Goal: Transaction & Acquisition: Purchase product/service

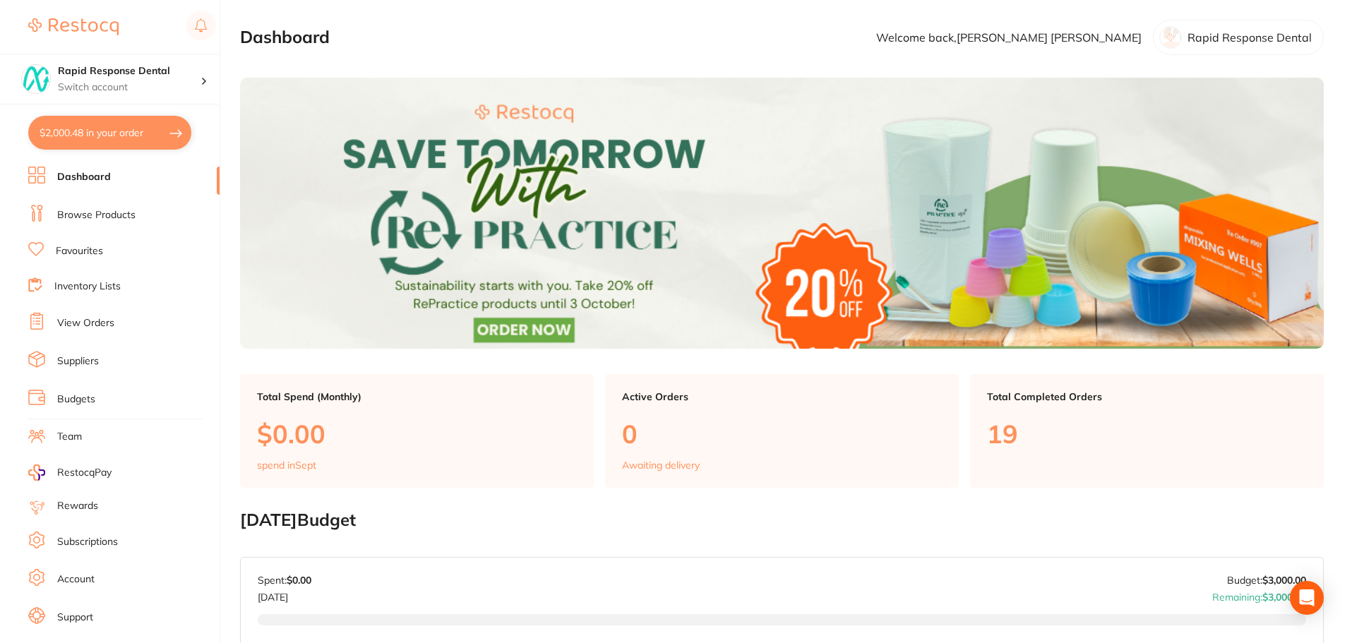
click at [114, 119] on button "$2,000.48 in your order" at bounding box center [109, 133] width 163 height 34
checkbox input "true"
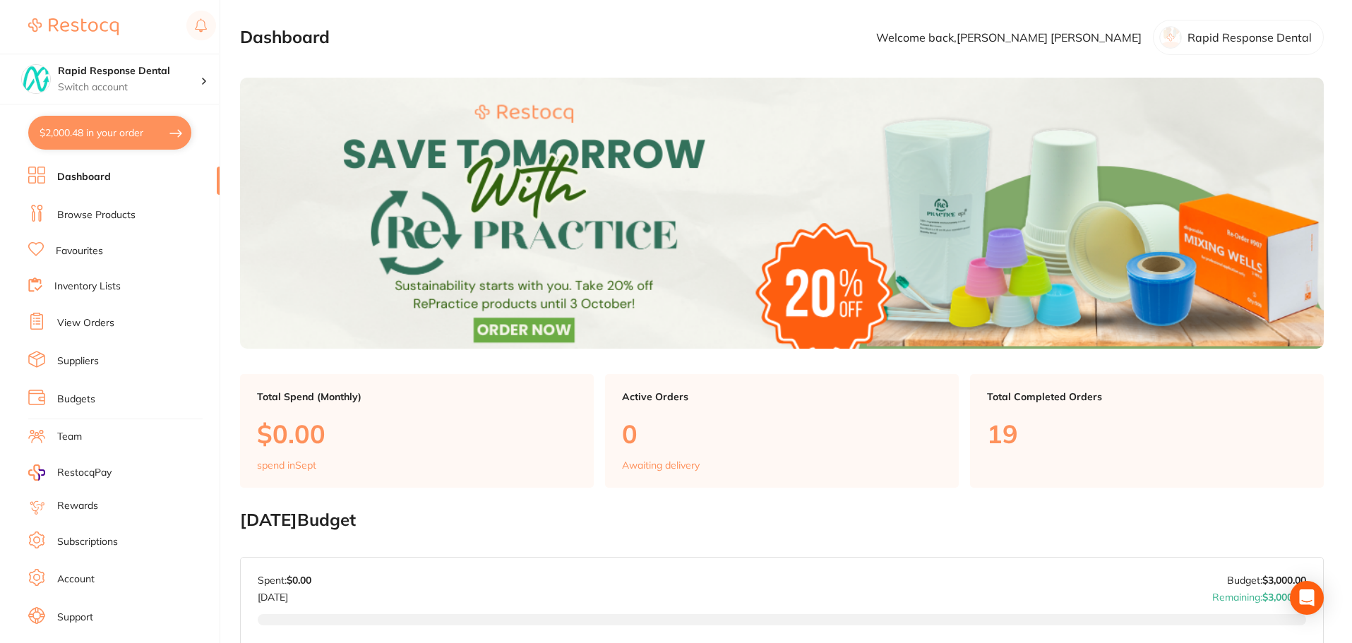
checkbox input "true"
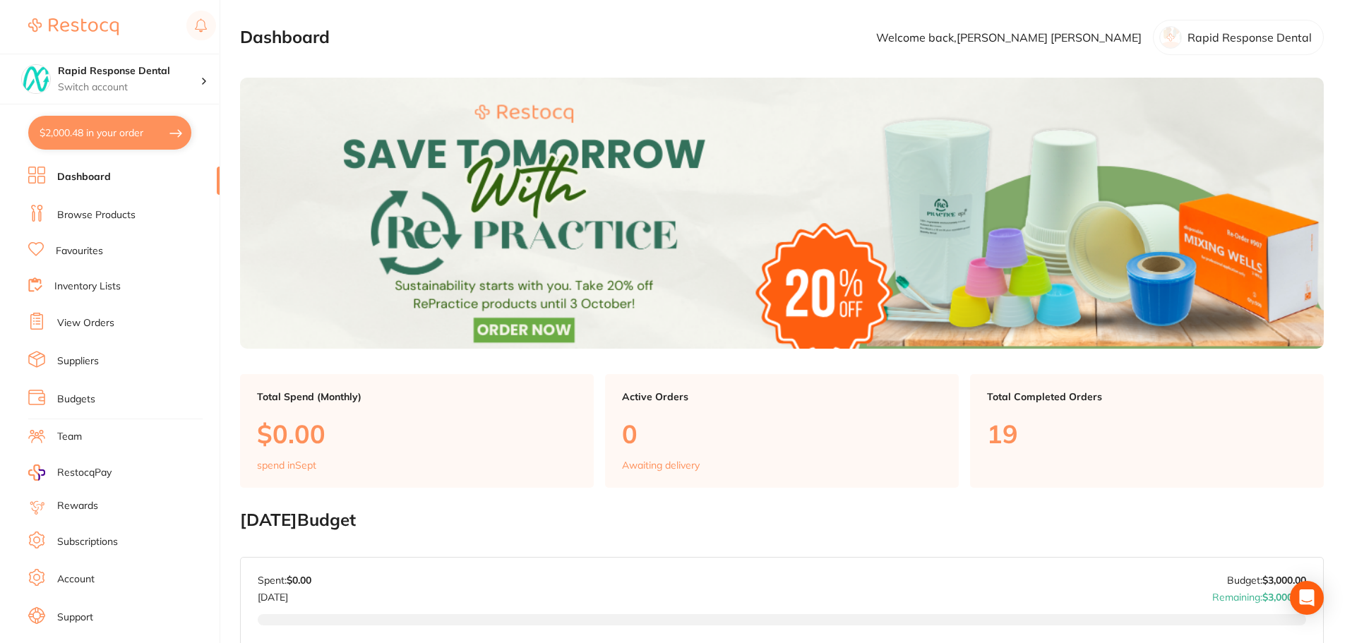
checkbox input "true"
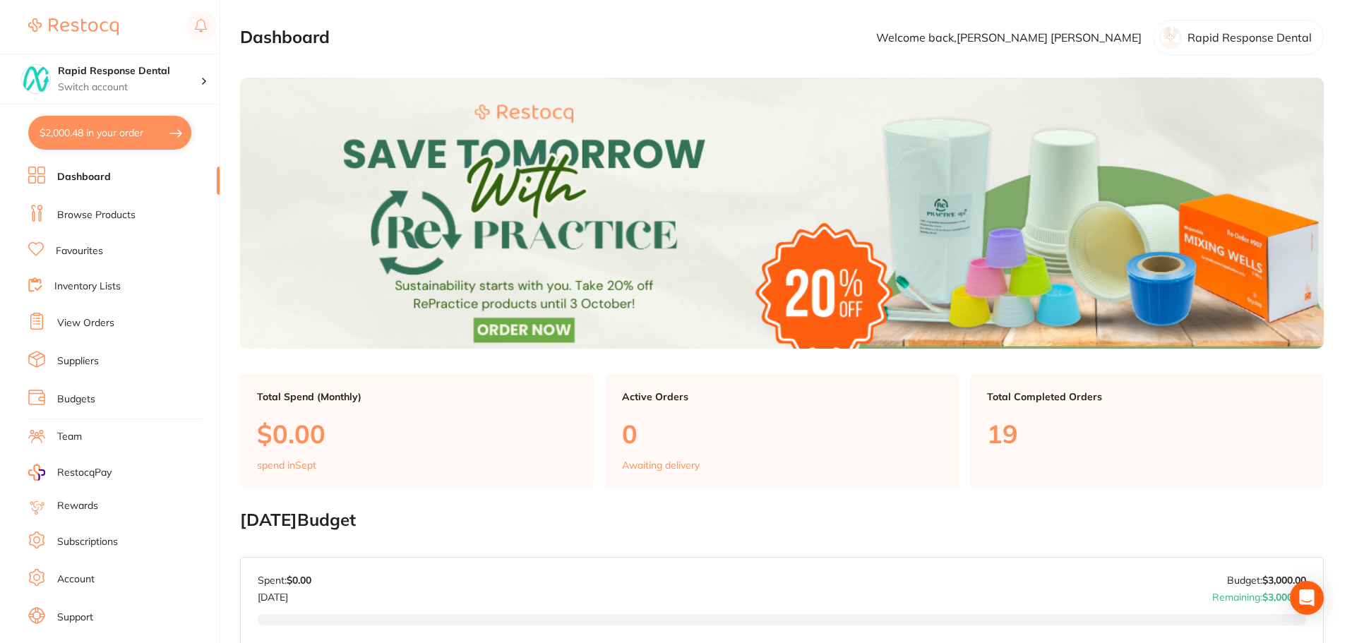
checkbox input "true"
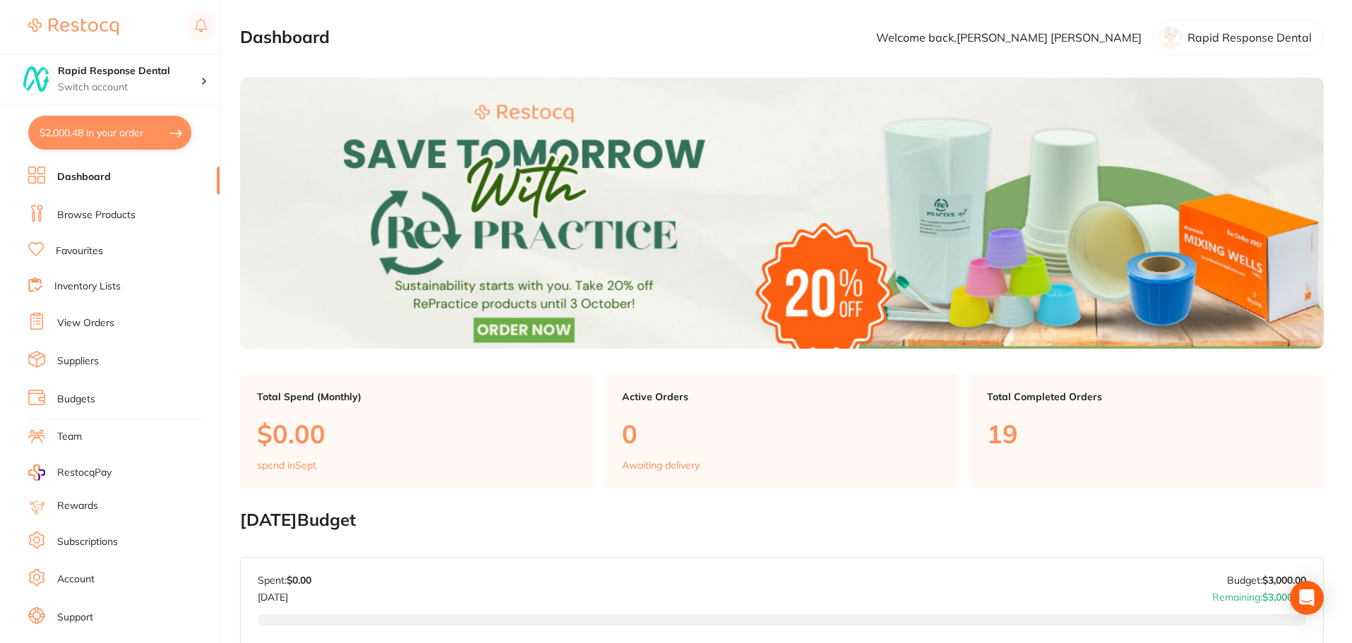
checkbox input "true"
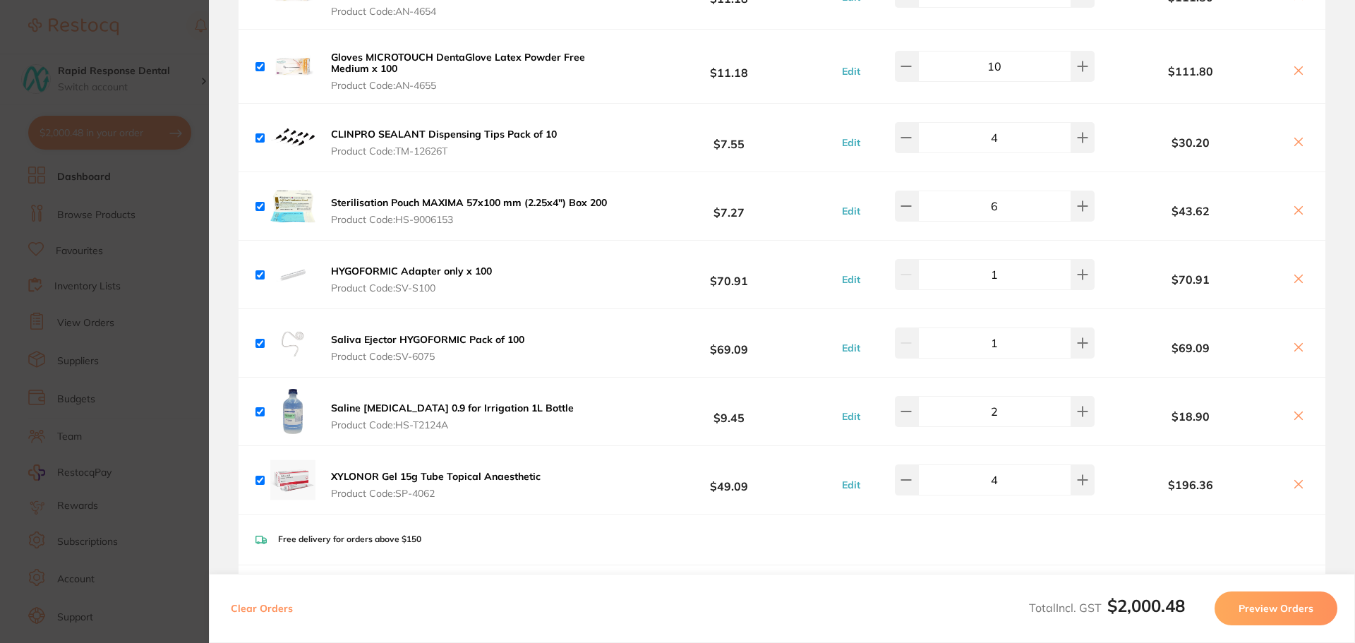
scroll to position [71, 0]
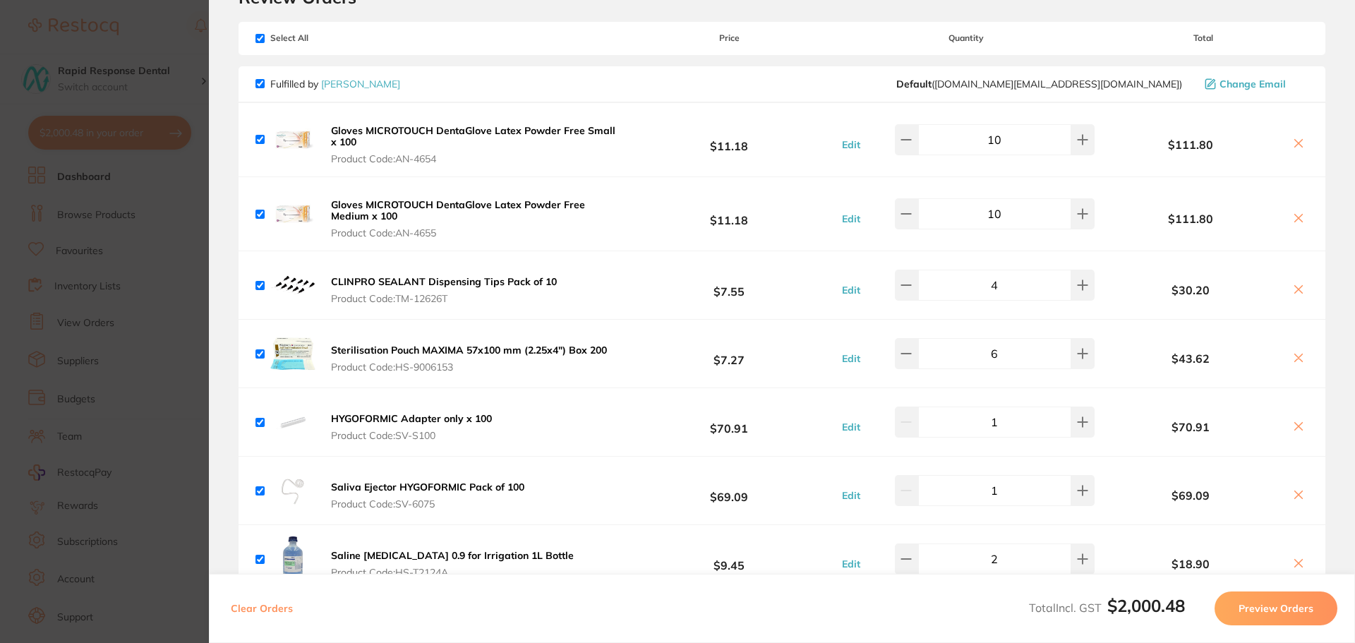
click at [1293, 140] on icon at bounding box center [1298, 143] width 11 height 11
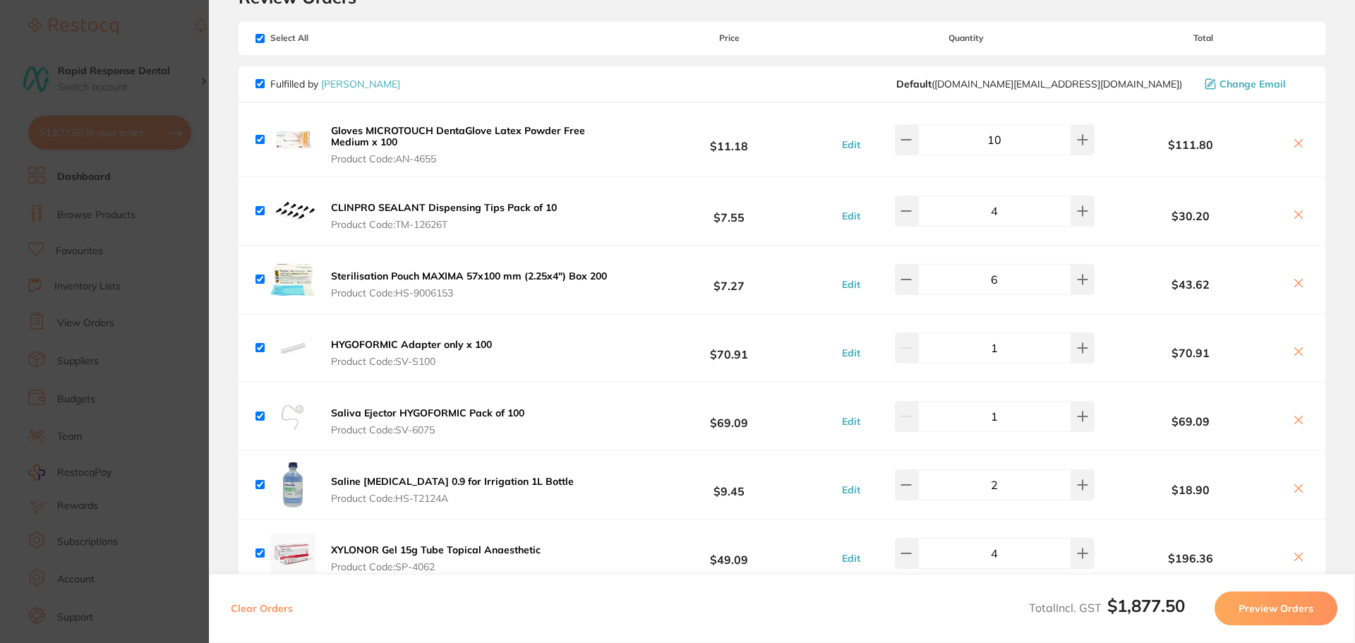
click at [1295, 143] on icon at bounding box center [1298, 143] width 11 height 11
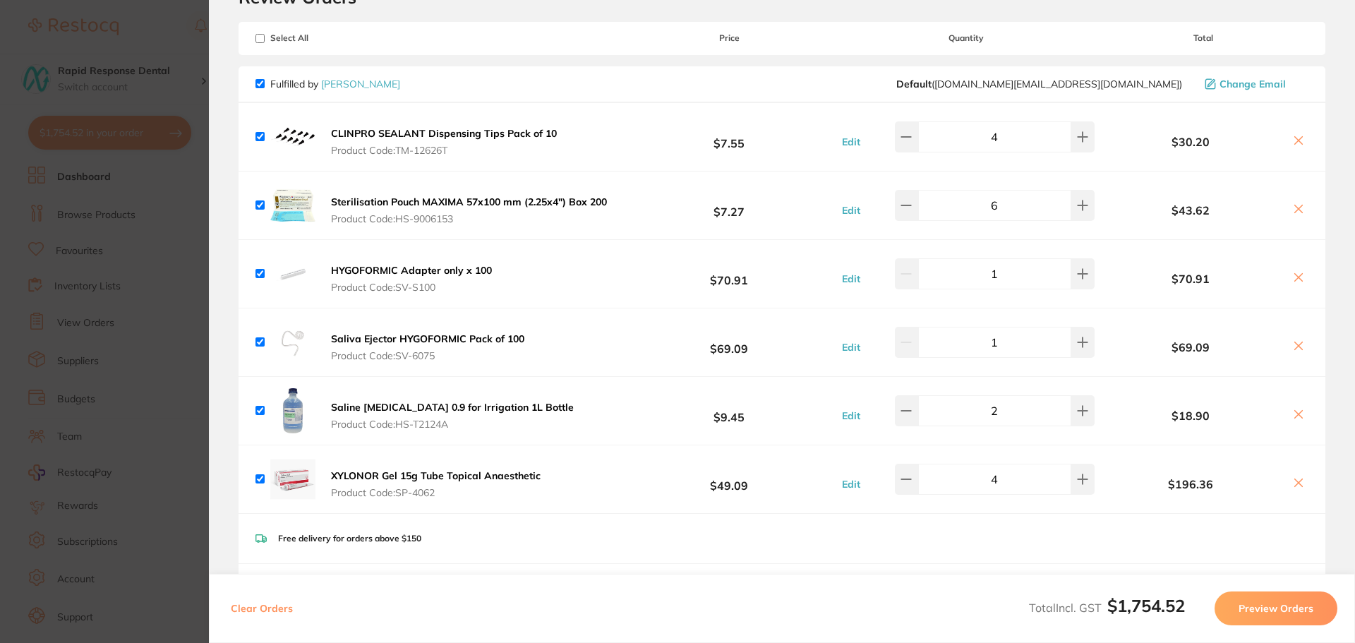
checkbox input "true"
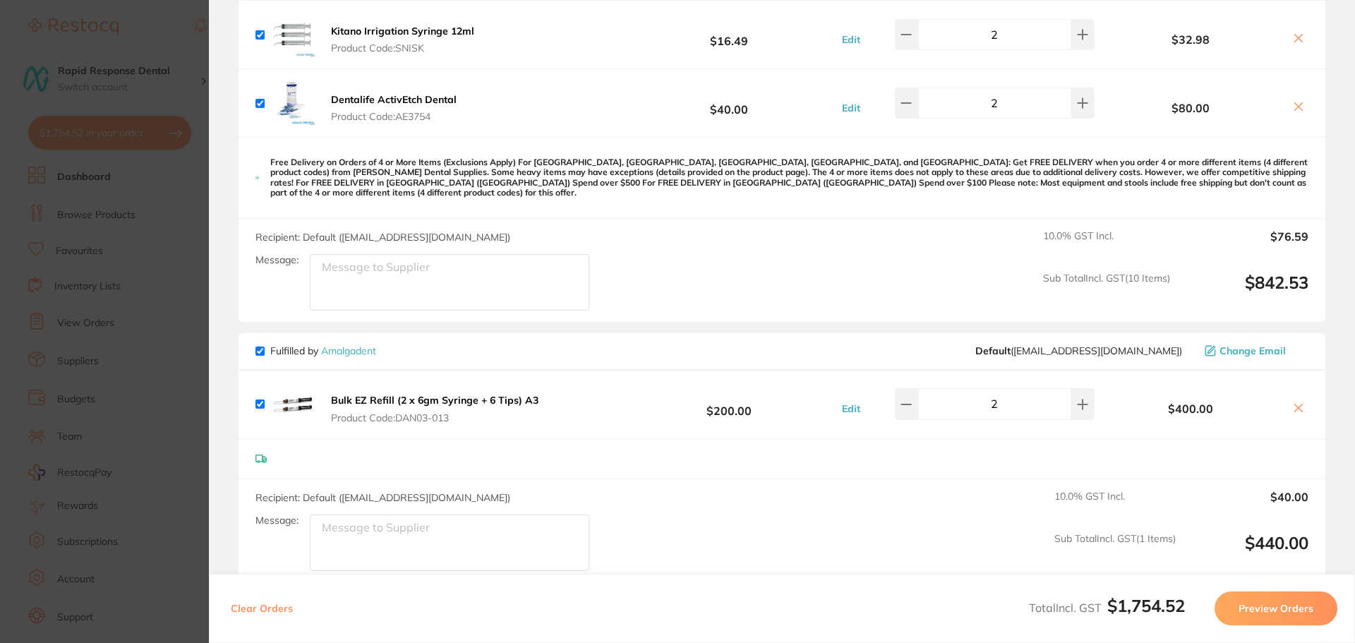
scroll to position [1341, 0]
